Goal: Information Seeking & Learning: Learn about a topic

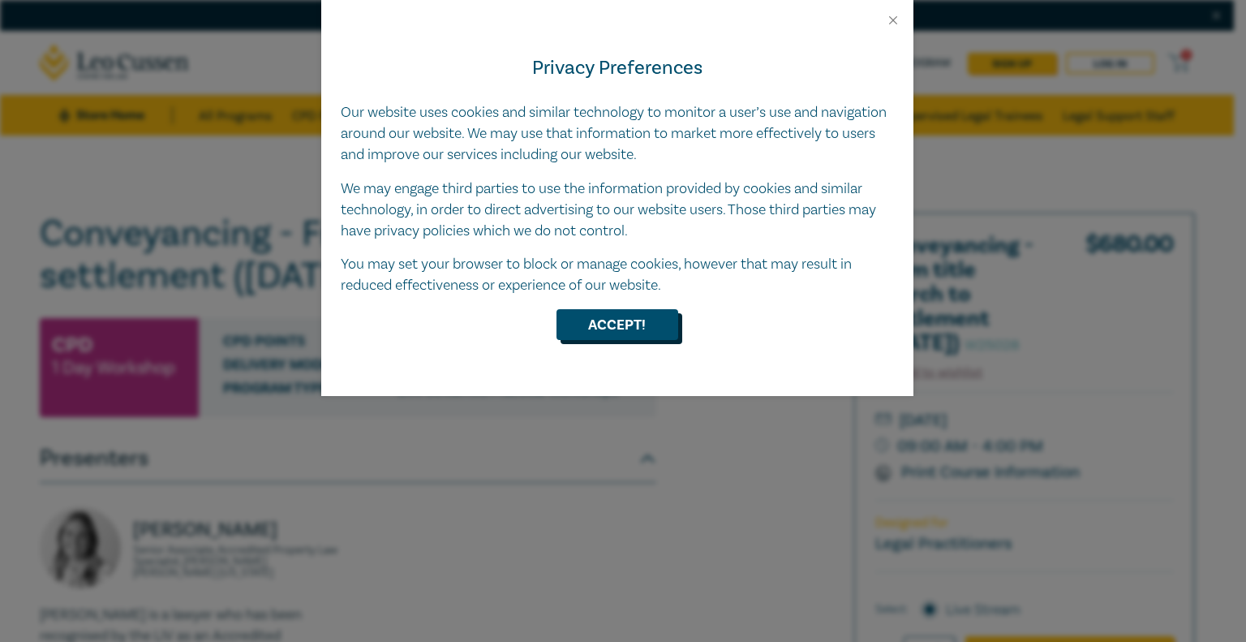
click at [616, 336] on button "Accept!" at bounding box center [617, 324] width 122 height 31
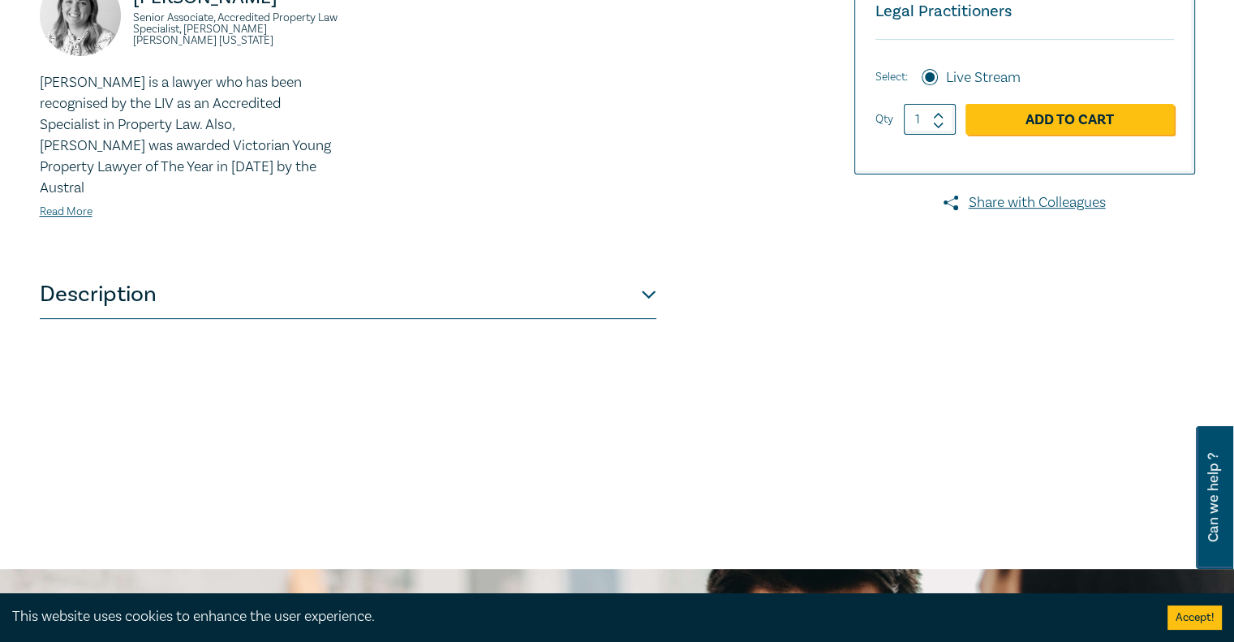
scroll to position [568, 0]
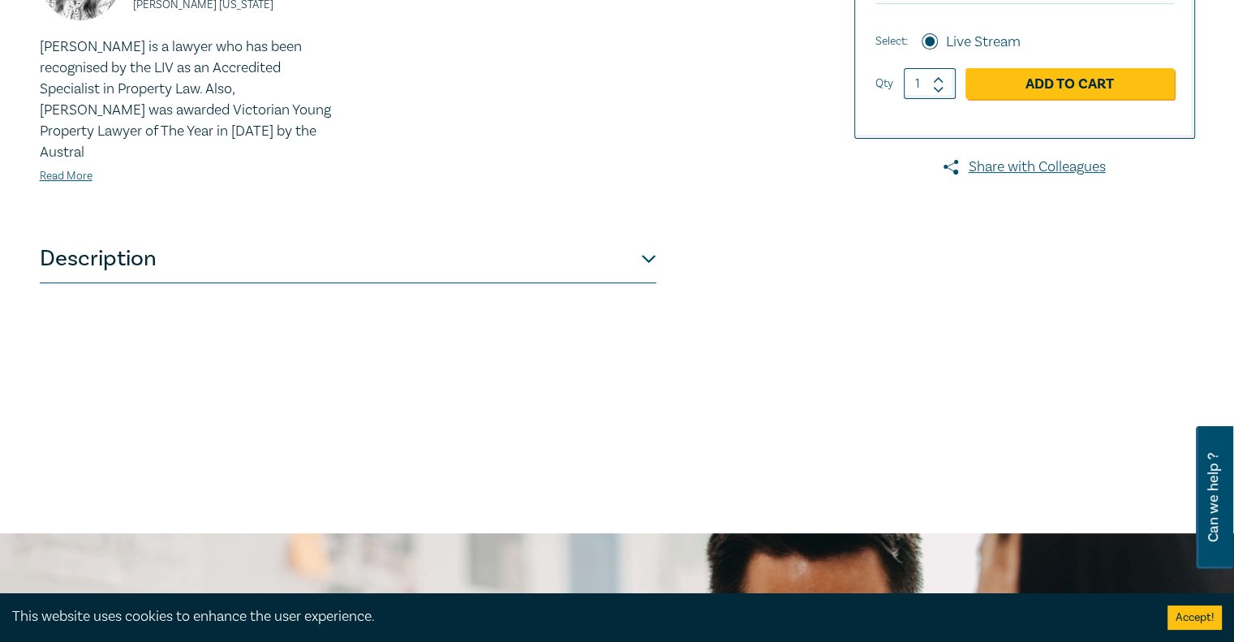
click at [632, 246] on button "Description" at bounding box center [348, 258] width 616 height 49
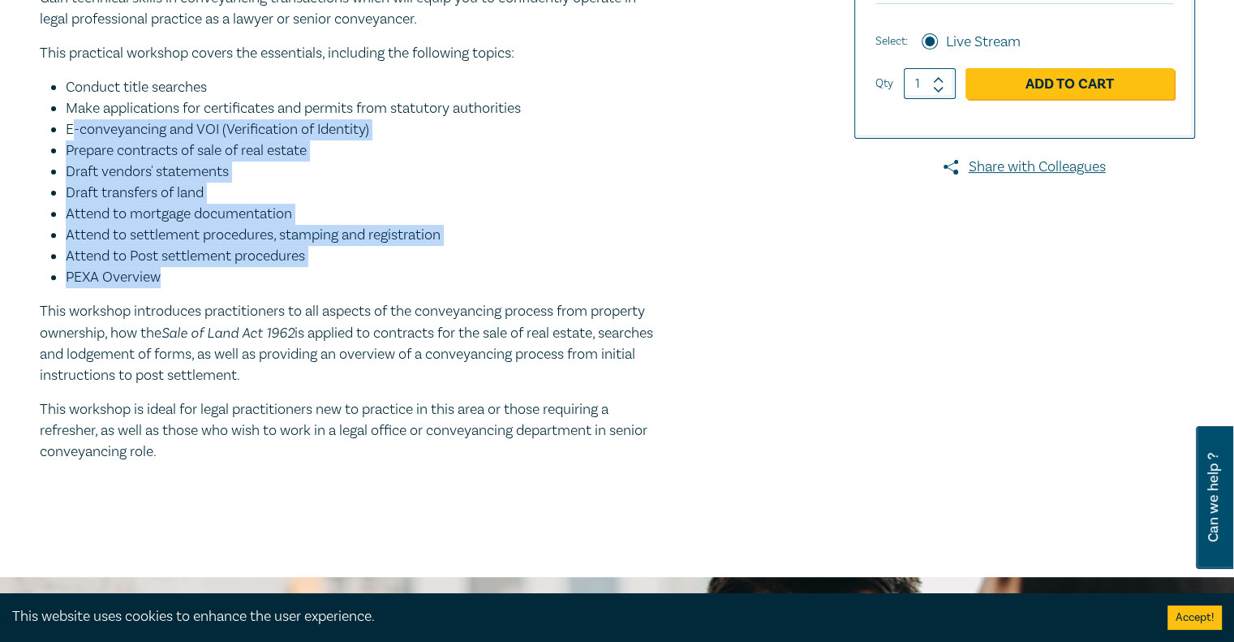
drag, startPoint x: 71, startPoint y: 129, endPoint x: 475, endPoint y: 277, distance: 430.3
click at [475, 277] on ul "Conduct title searches Make applications for certificates and permits from stat…" at bounding box center [348, 182] width 616 height 211
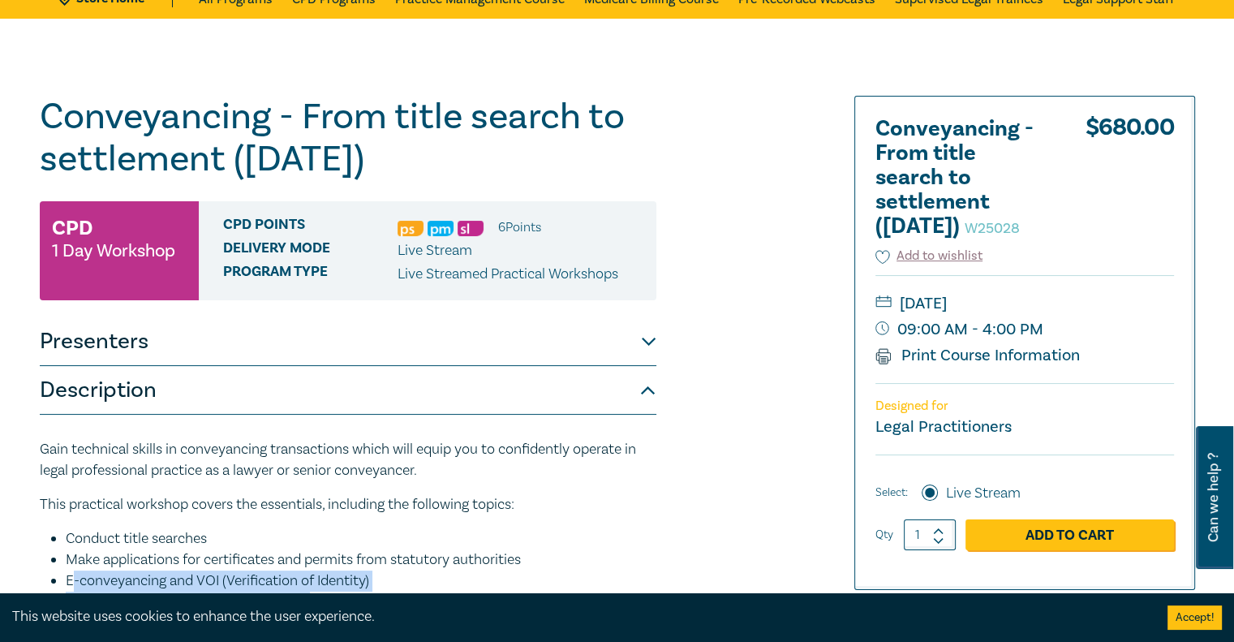
scroll to position [81, 0]
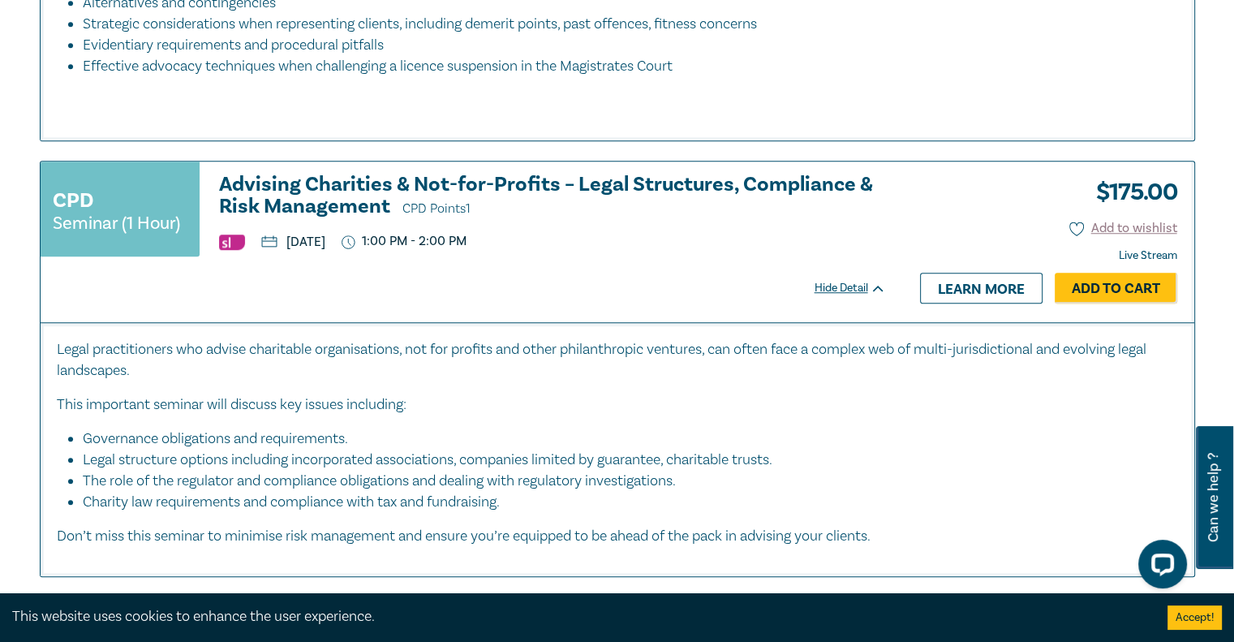
scroll to position [1298, 0]
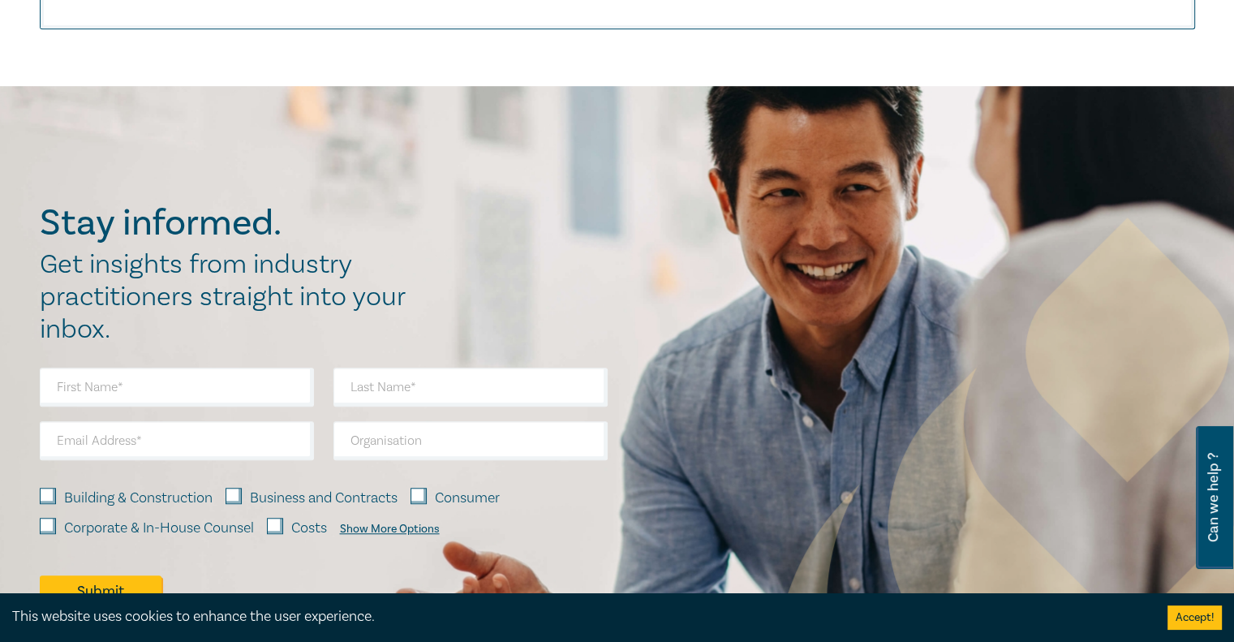
scroll to position [1217, 0]
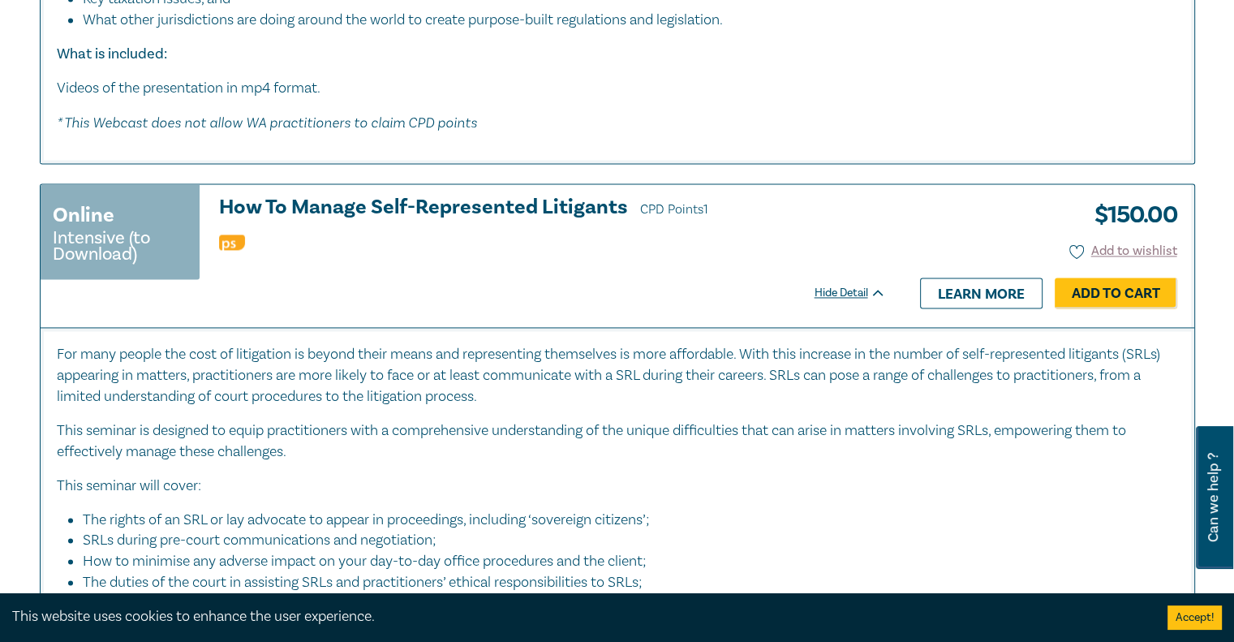
scroll to position [2433, 0]
drag, startPoint x: 158, startPoint y: 346, endPoint x: 877, endPoint y: 472, distance: 729.7
click at [869, 461] on div "For many people the cost of litigation is beyond their means and representing t…" at bounding box center [617, 564] width 1121 height 441
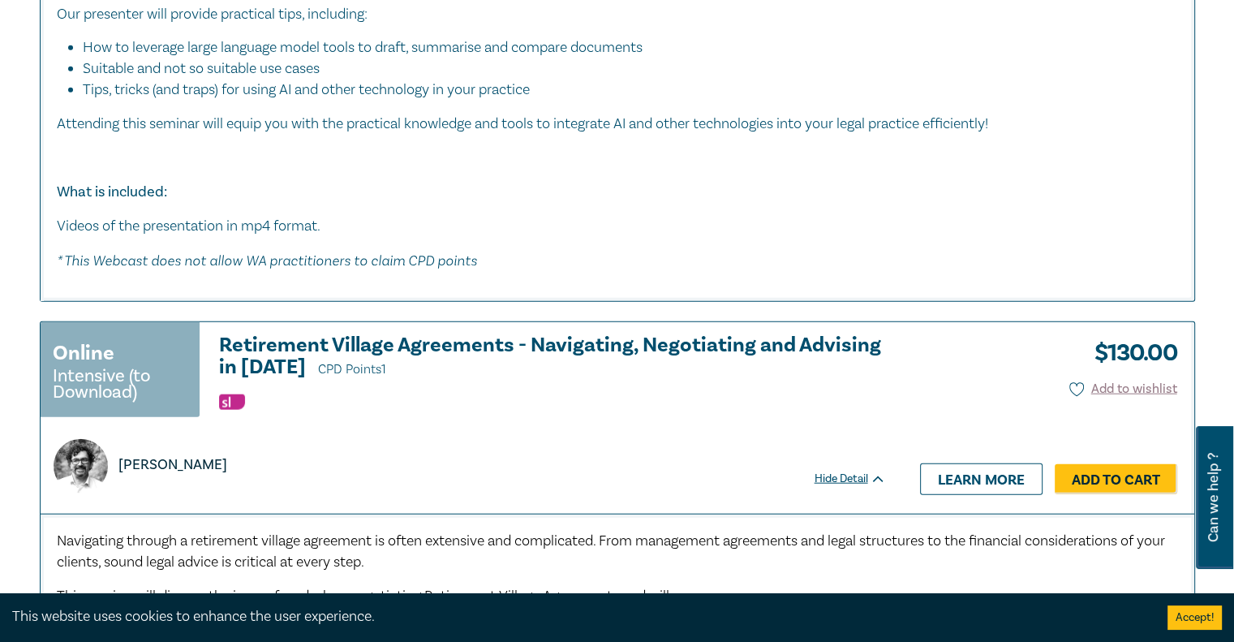
scroll to position [4055, 0]
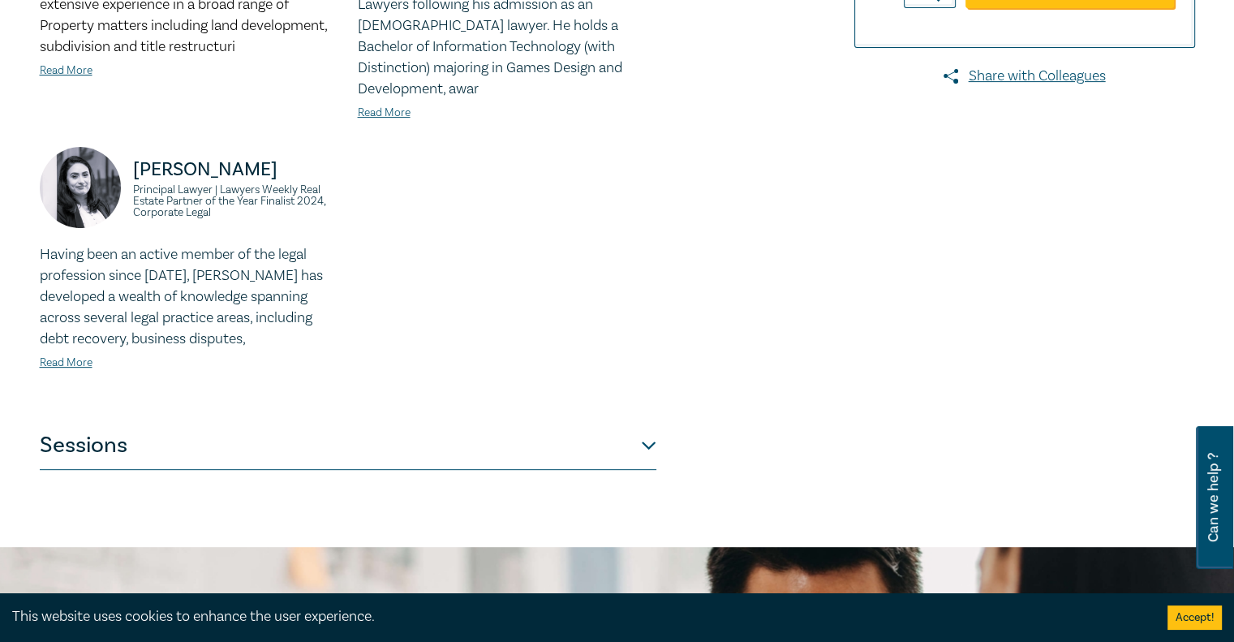
scroll to position [649, 0]
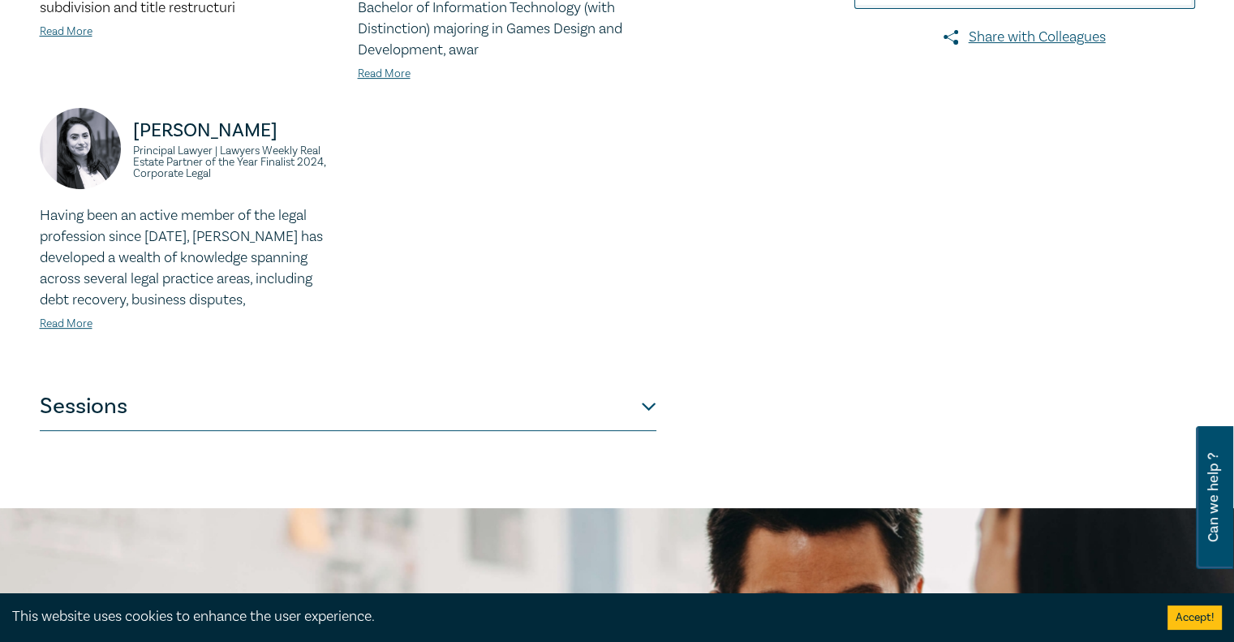
click at [397, 382] on button "Sessions" at bounding box center [348, 406] width 616 height 49
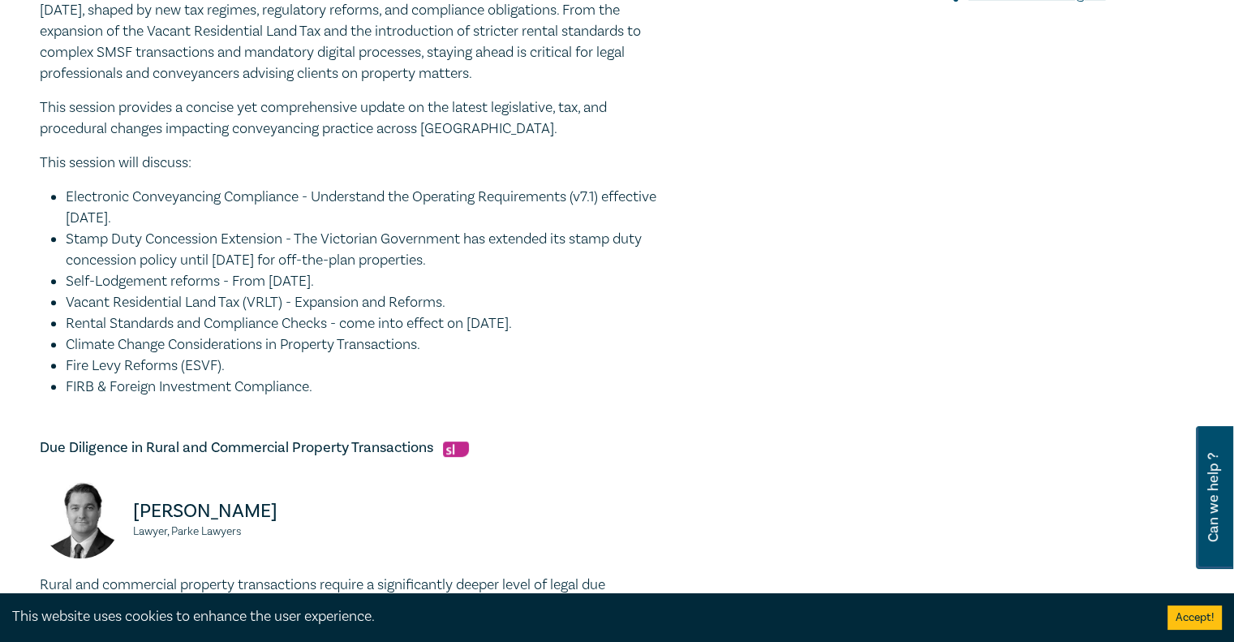
scroll to position [730, 0]
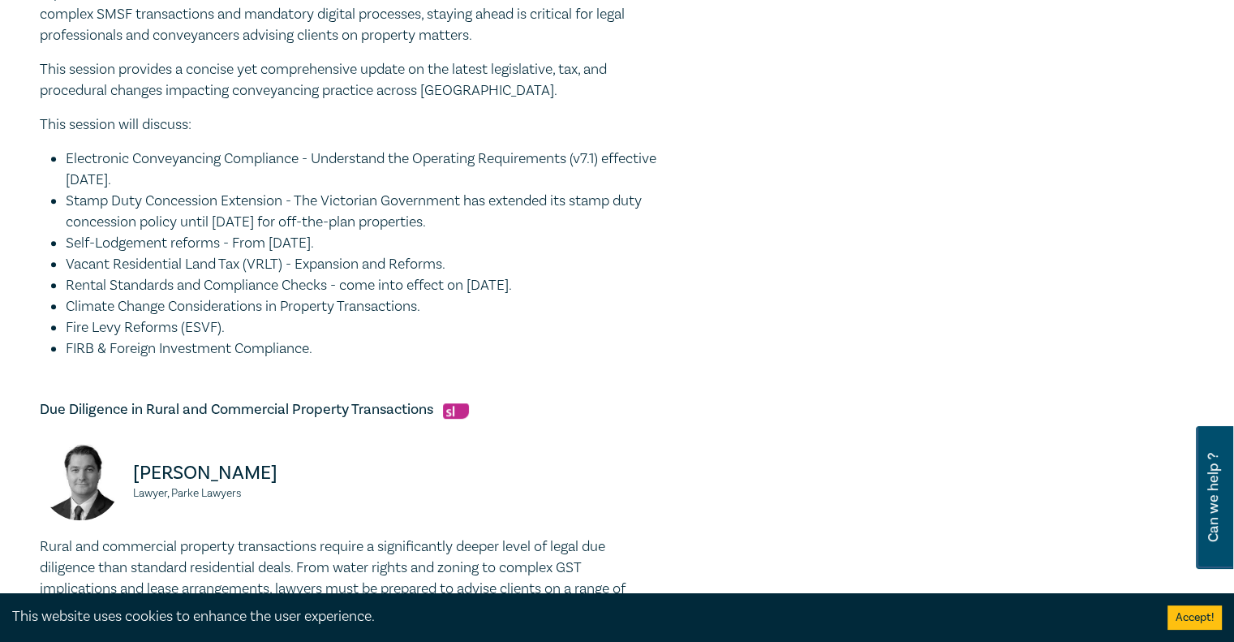
drag, startPoint x: 124, startPoint y: 208, endPoint x: 615, endPoint y: 281, distance: 496.1
click at [615, 281] on ul "Electronic Conveyancing Compliance - Understand the Operating Requirements (v7.…" at bounding box center [348, 253] width 616 height 211
